Goal: Navigation & Orientation: Find specific page/section

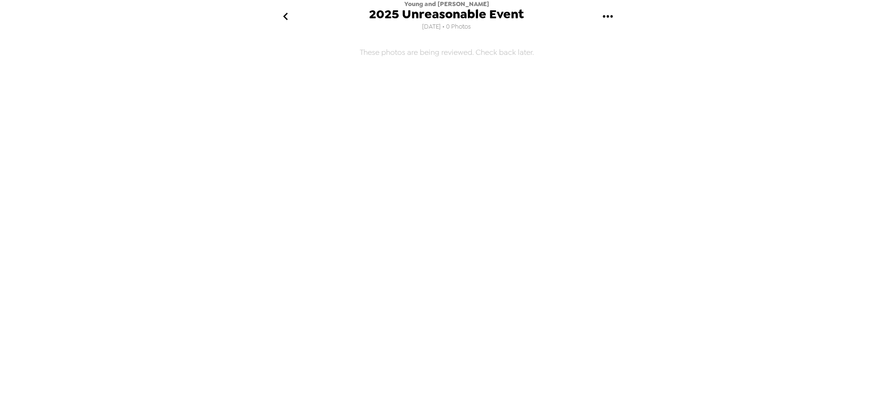
click at [286, 14] on icon "go back" at bounding box center [285, 17] width 5 height 8
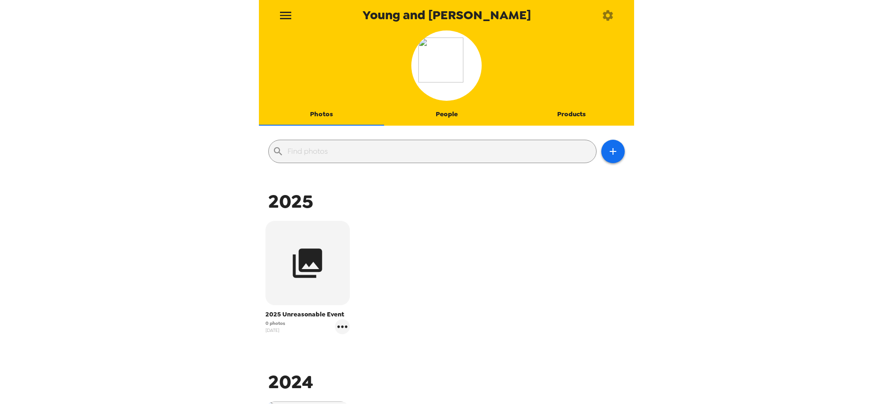
click at [611, 20] on icon "button" at bounding box center [607, 15] width 13 height 13
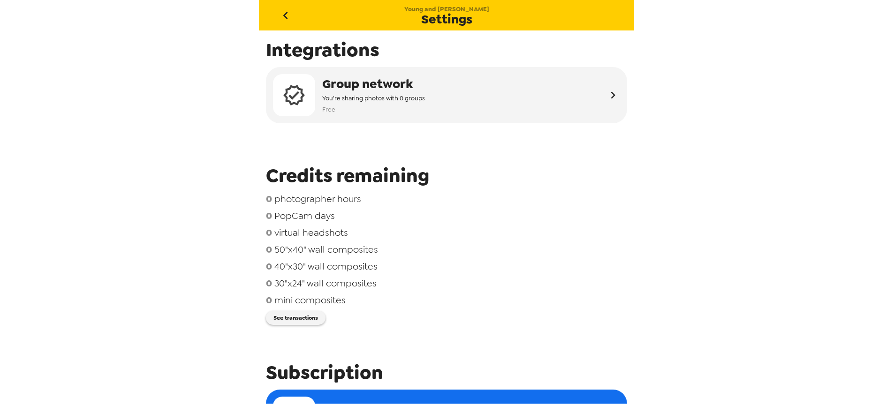
click at [293, 15] on button "go back" at bounding box center [285, 15] width 30 height 30
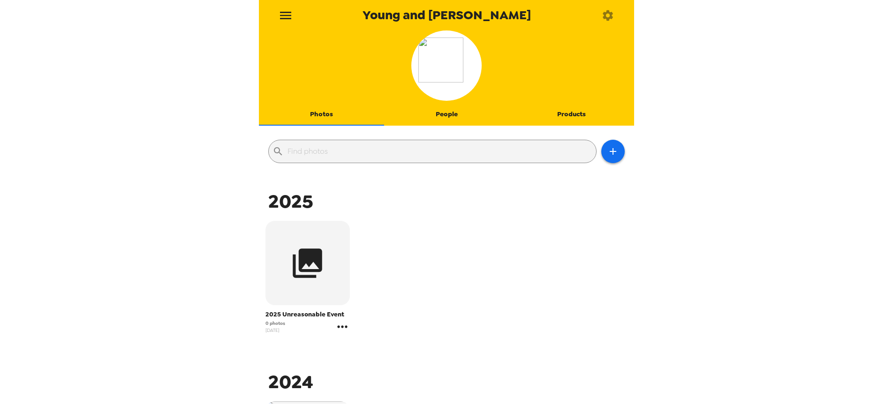
click at [343, 325] on icon "gallery menu" at bounding box center [342, 326] width 15 height 15
click at [455, 325] on div at bounding box center [446, 206] width 893 height 413
drag, startPoint x: 438, startPoint y: 12, endPoint x: 437, endPoint y: 26, distance: 14.6
click at [438, 12] on span "Young and [PERSON_NAME]" at bounding box center [447, 15] width 168 height 13
